Goal: Task Accomplishment & Management: Complete application form

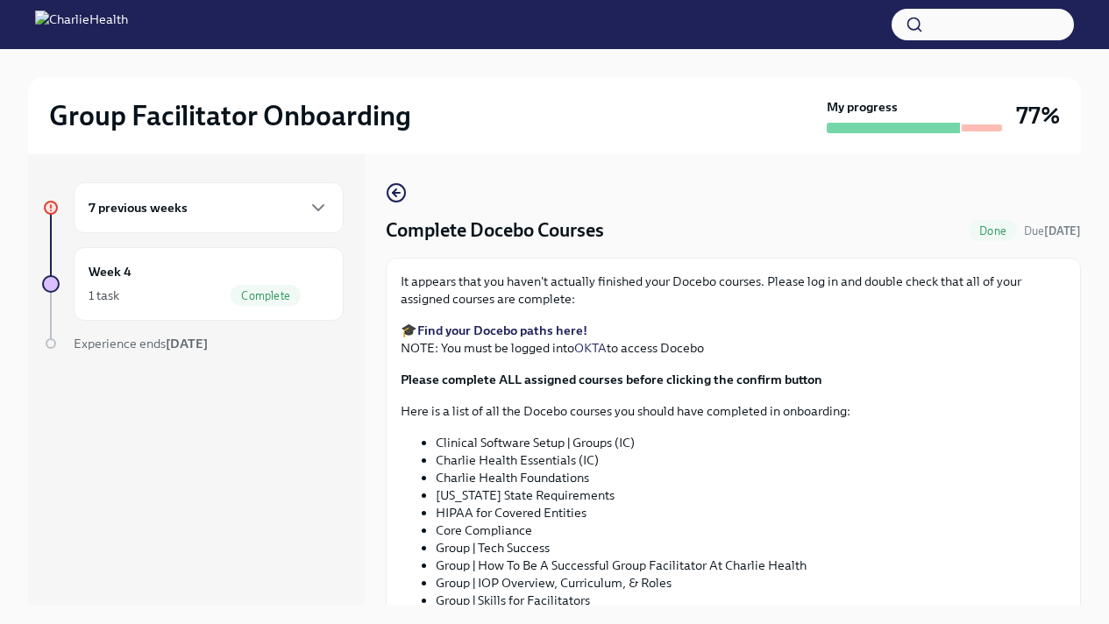
click at [230, 212] on div "7 previous weeks" at bounding box center [209, 207] width 240 height 21
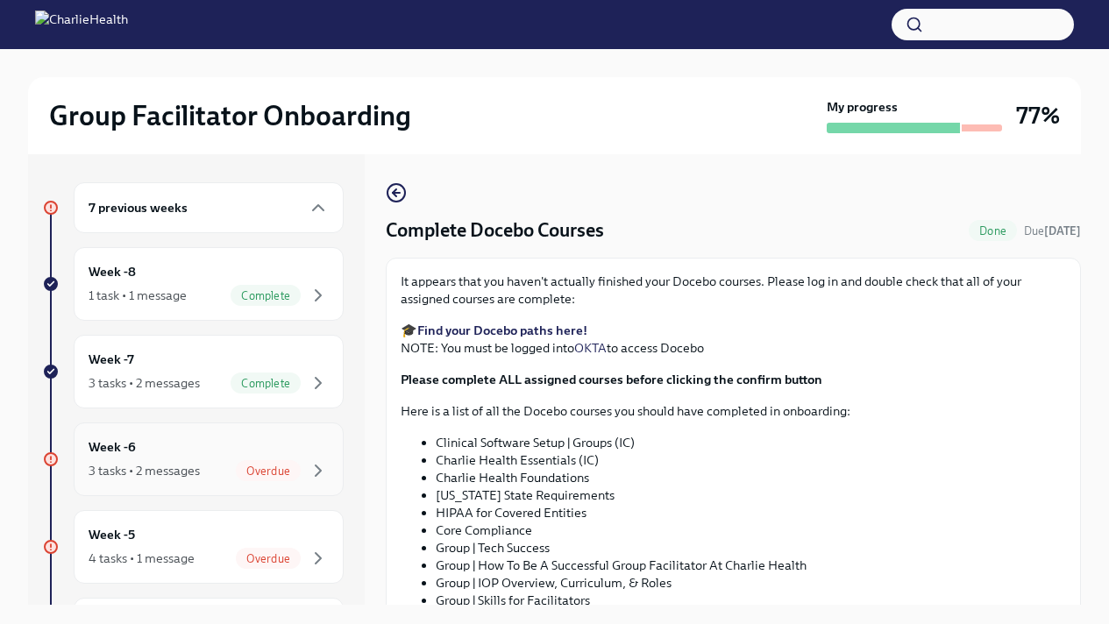
click at [279, 474] on span "Overdue" at bounding box center [268, 471] width 65 height 13
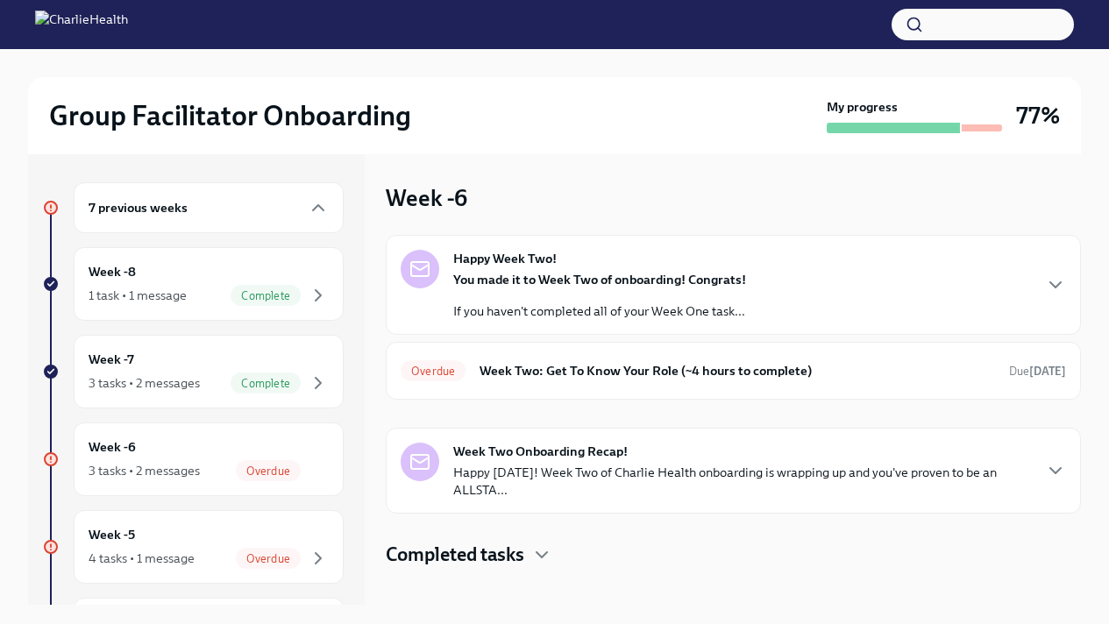
click at [554, 404] on div "Happy Week Two! You made it to Week Two of onboarding! Congrats! If you haven't…" at bounding box center [733, 374] width 695 height 279
click at [562, 359] on div "Overdue Week Two: Get To Know Your Role (~4 hours to complete) Due [DATE]" at bounding box center [734, 371] width 666 height 28
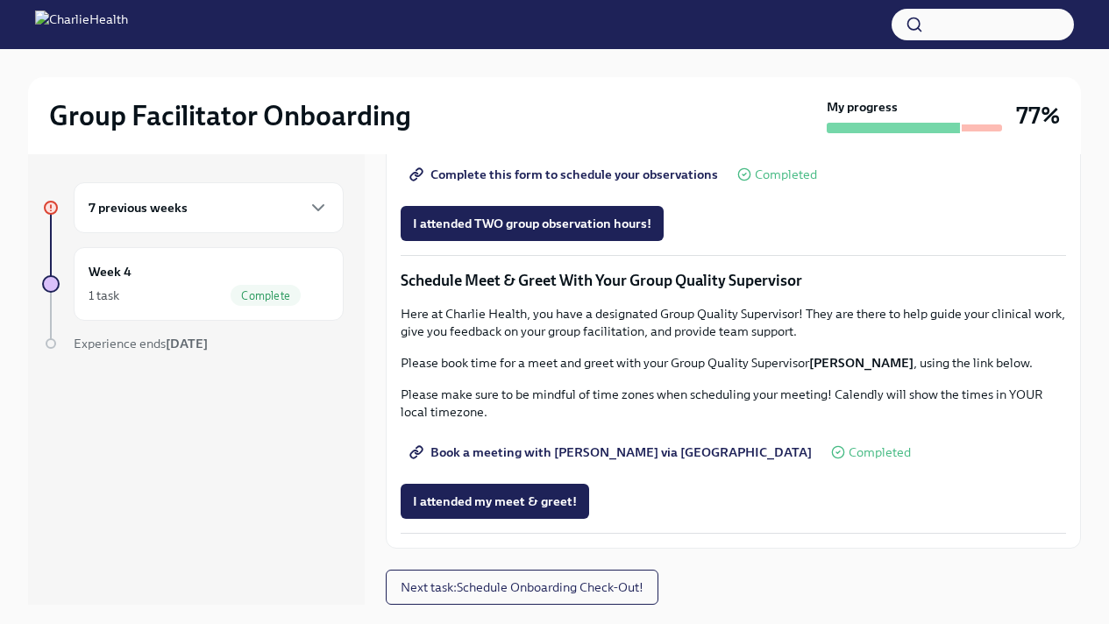
scroll to position [1274, 0]
click at [551, 183] on span "Complete this form to schedule your observations" at bounding box center [565, 175] width 305 height 18
click at [543, 183] on span "Complete this form to schedule your observations" at bounding box center [565, 175] width 305 height 18
